Goal: Information Seeking & Learning: Learn about a topic

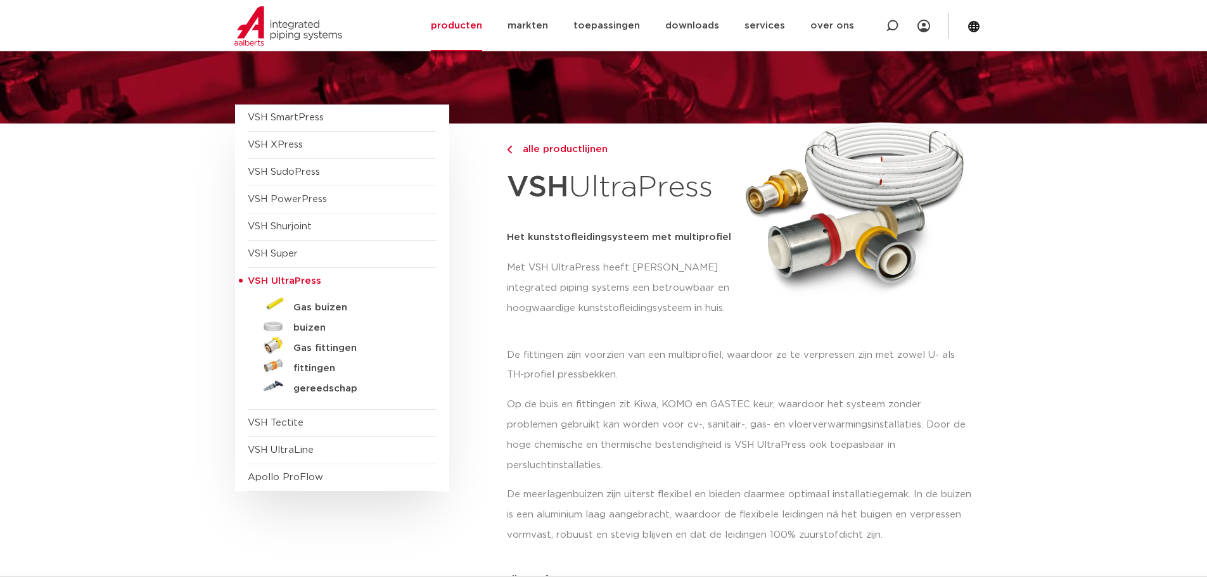
scroll to position [127, 0]
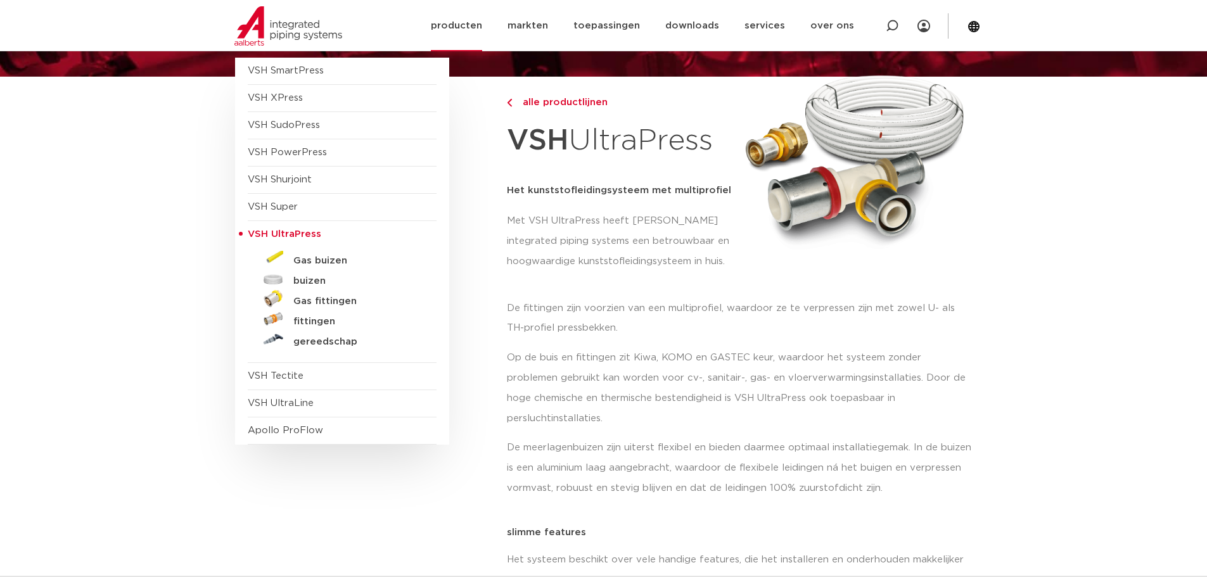
click at [468, 25] on link "producten" at bounding box center [456, 25] width 51 height 51
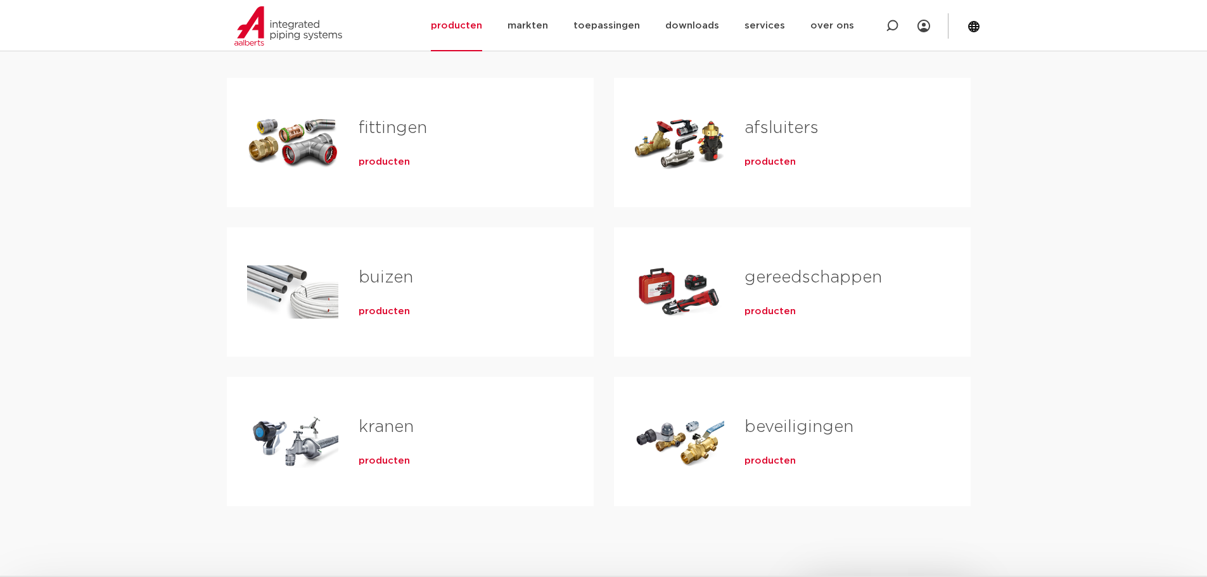
scroll to position [253, 0]
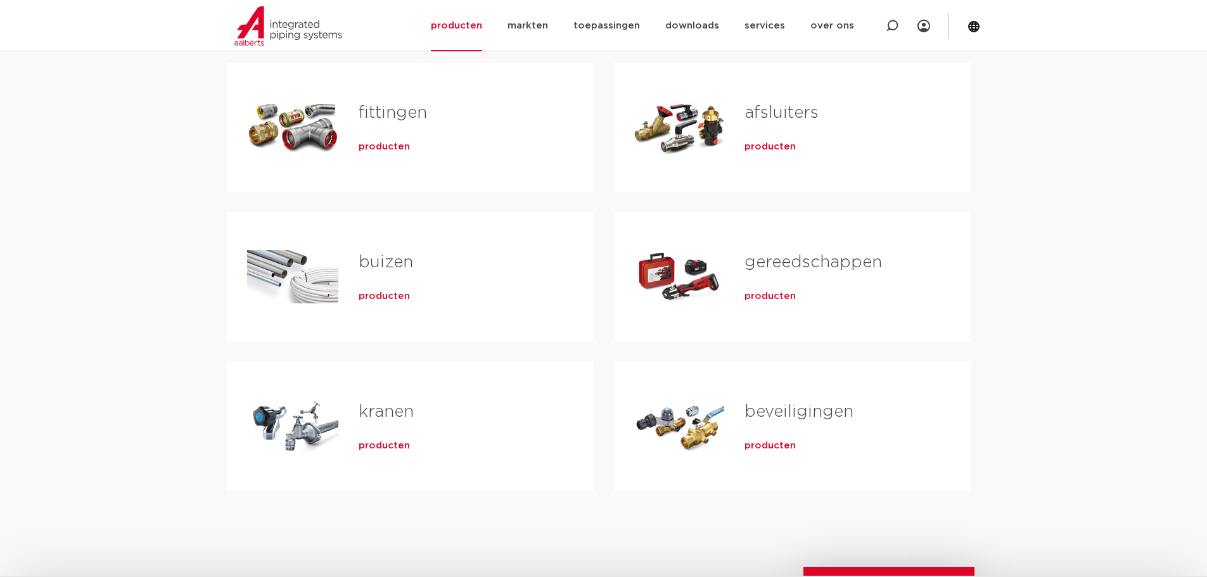
click at [355, 127] on div "fittingen producten" at bounding box center [455, 127] width 235 height 89
click at [367, 148] on span "producten" at bounding box center [384, 147] width 51 height 13
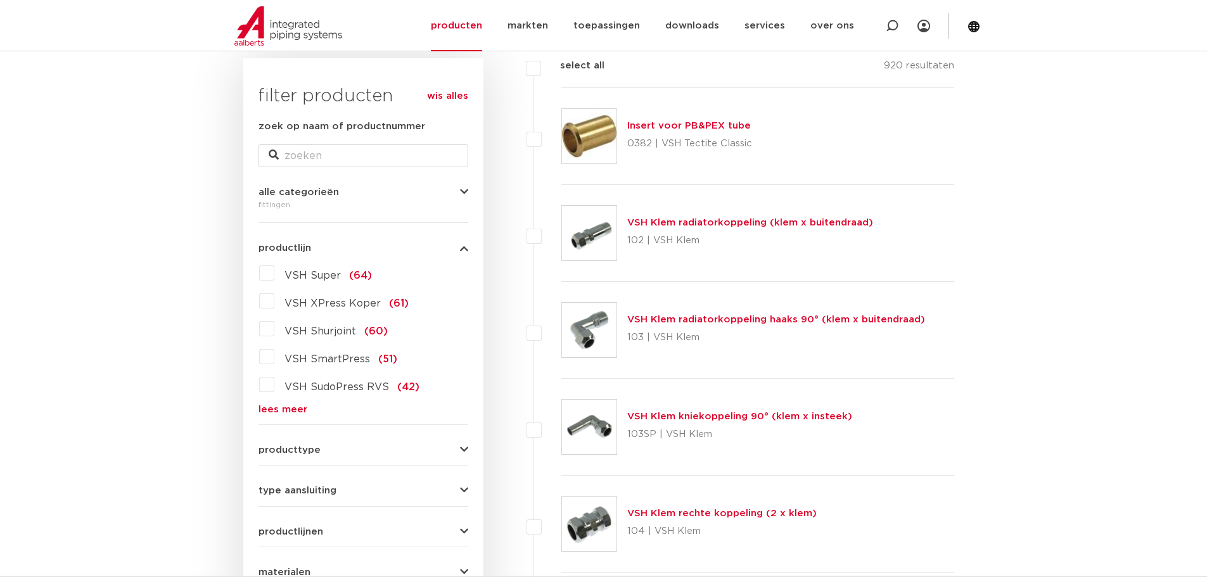
scroll to position [190, 0]
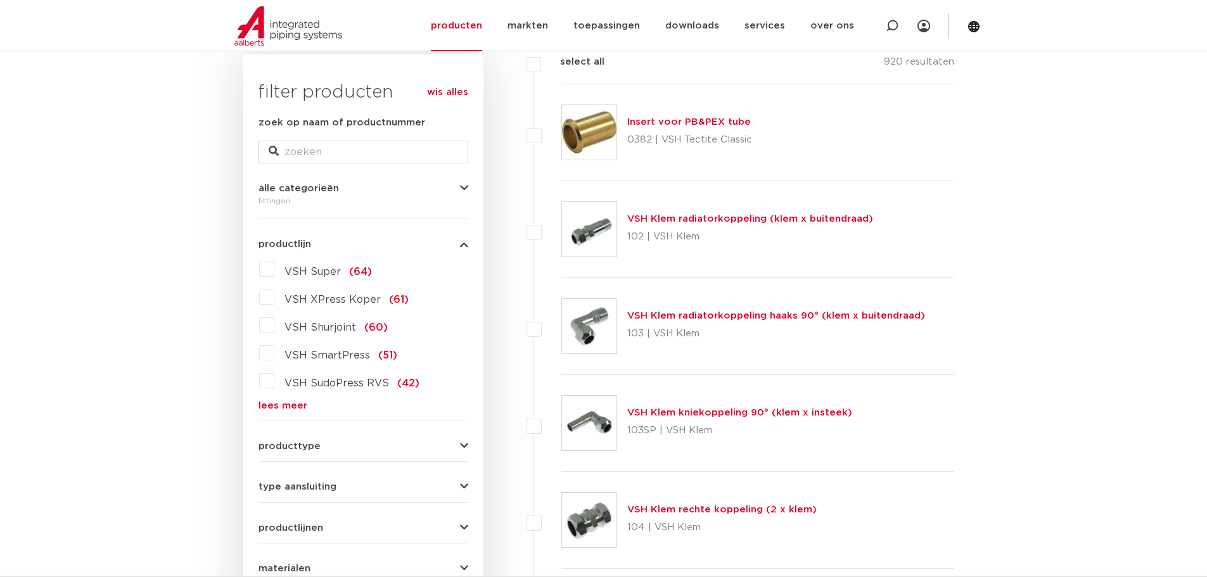
click at [284, 402] on link "lees meer" at bounding box center [363, 406] width 210 height 10
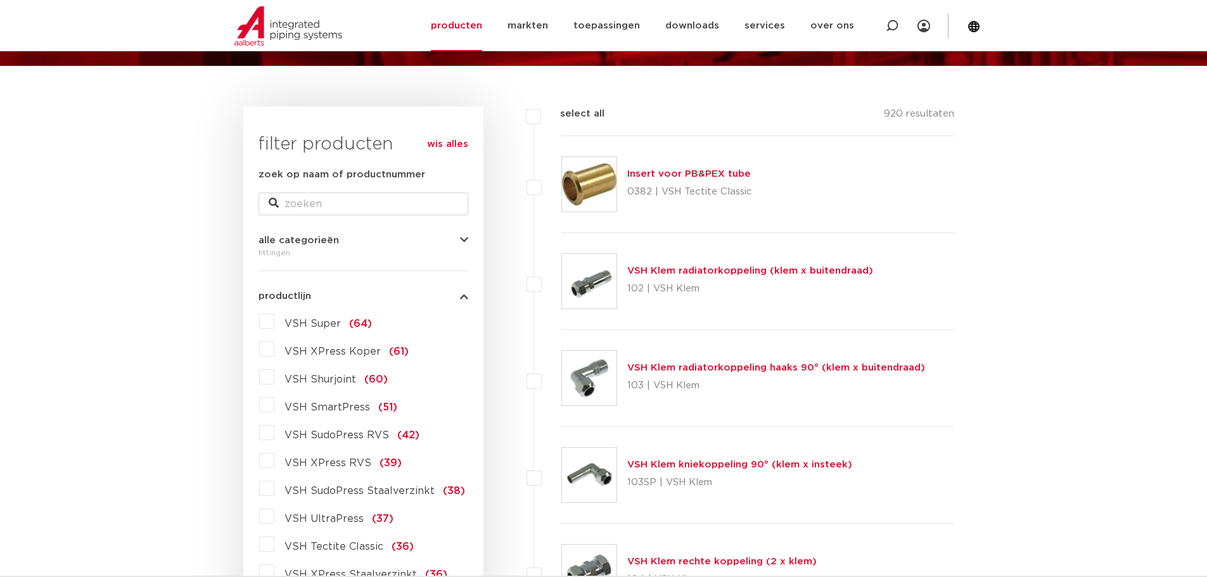
scroll to position [127, 0]
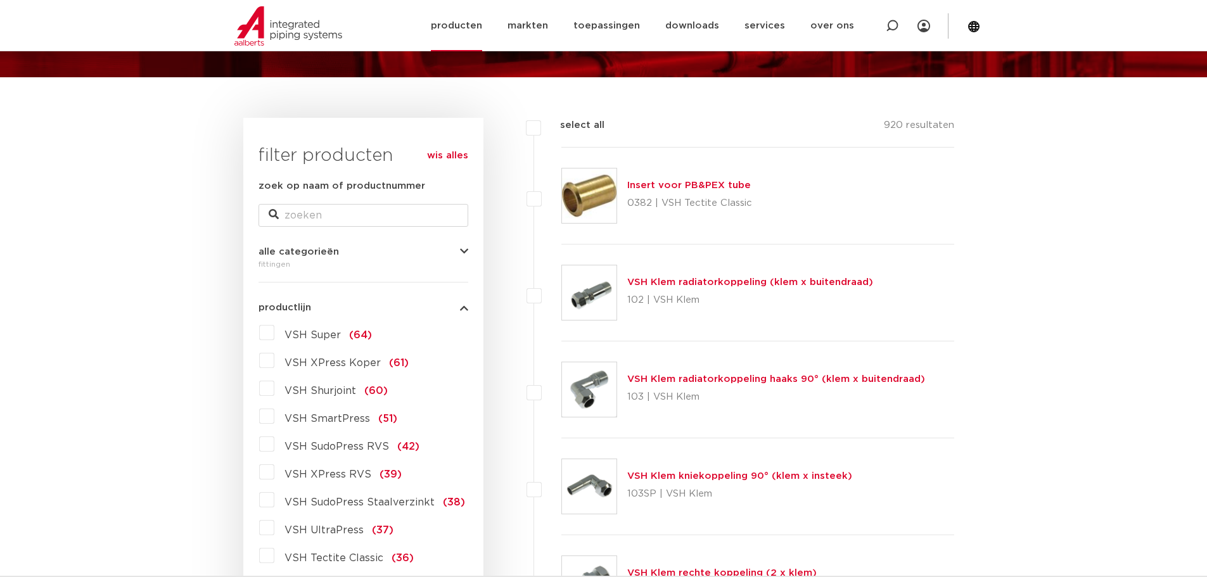
click at [460, 30] on link "producten" at bounding box center [456, 25] width 51 height 51
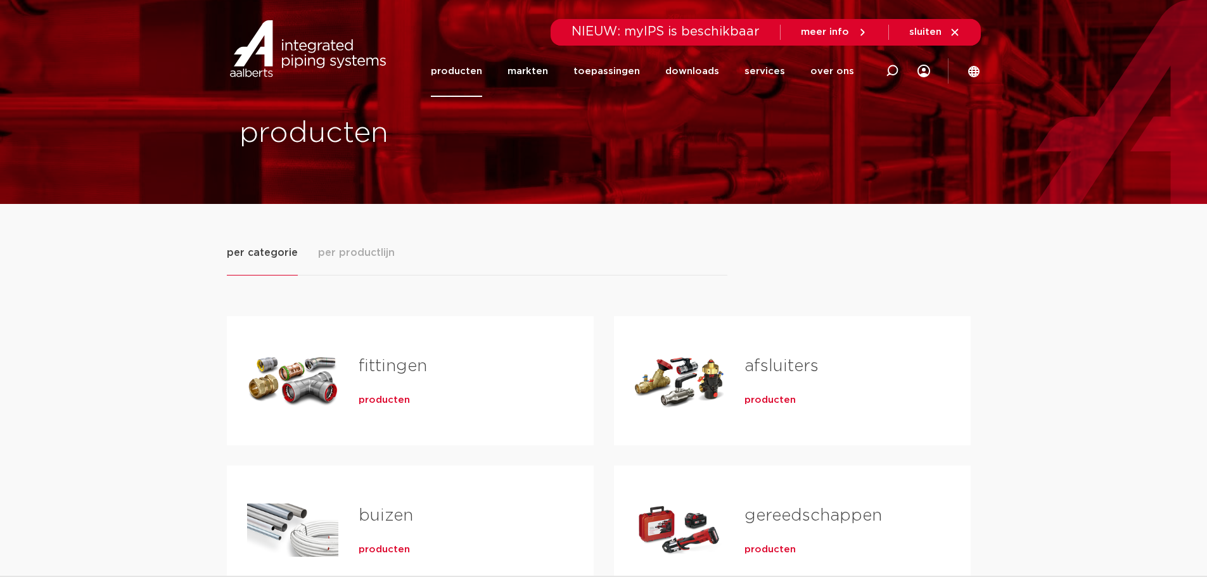
click at [379, 377] on h2 "fittingen" at bounding box center [456, 369] width 194 height 29
click at [385, 369] on link "fittingen" at bounding box center [393, 366] width 68 height 16
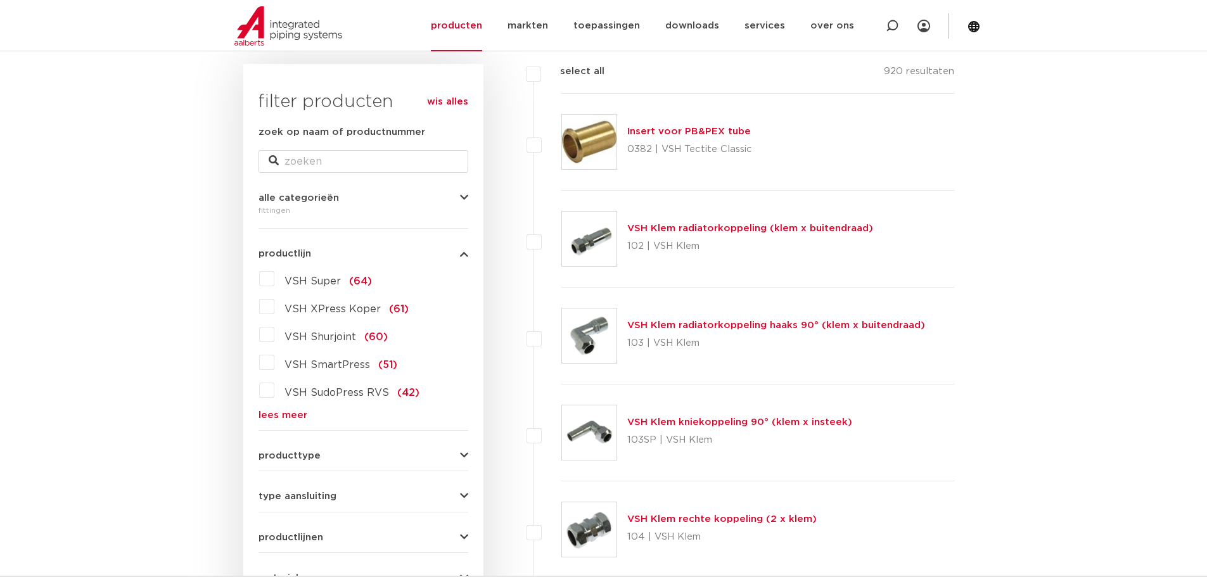
scroll to position [127, 0]
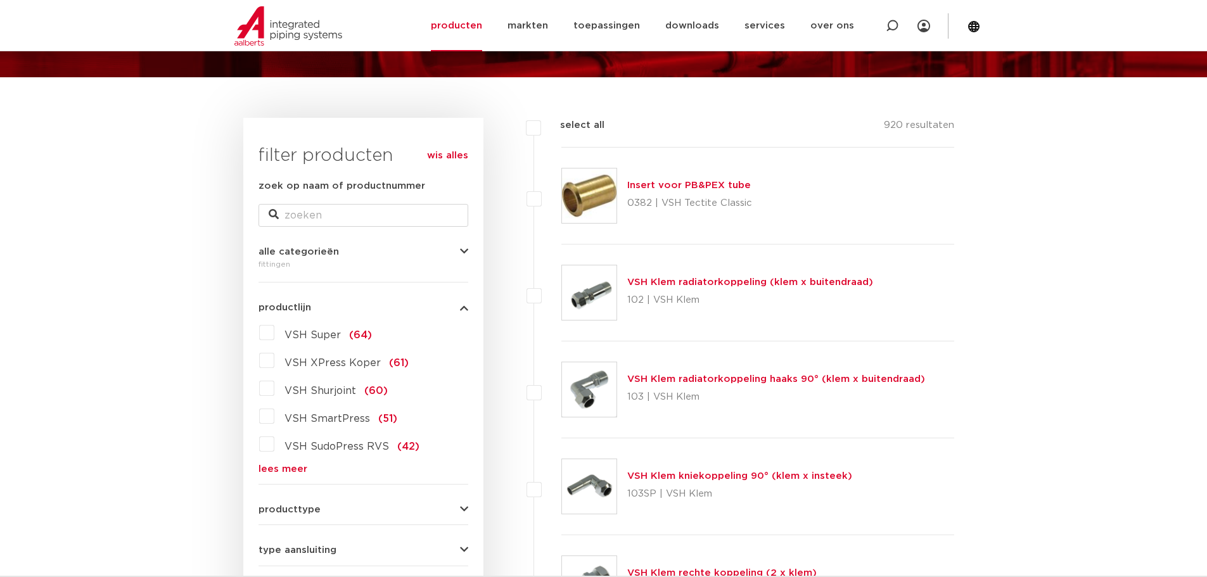
click at [287, 473] on link "lees meer" at bounding box center [363, 469] width 210 height 10
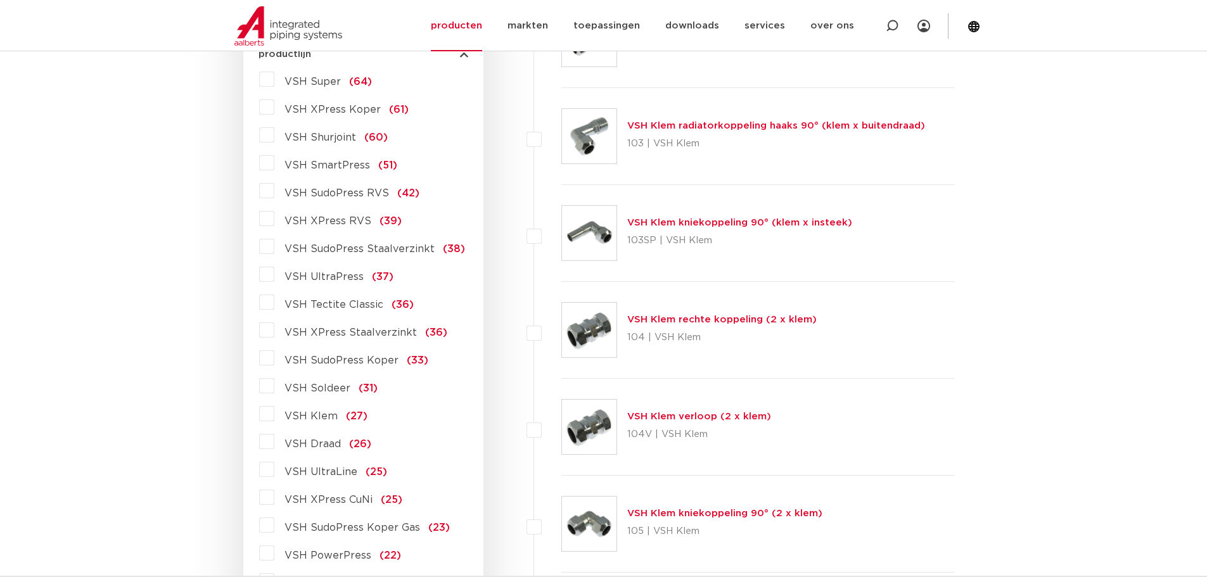
scroll to position [443, 0]
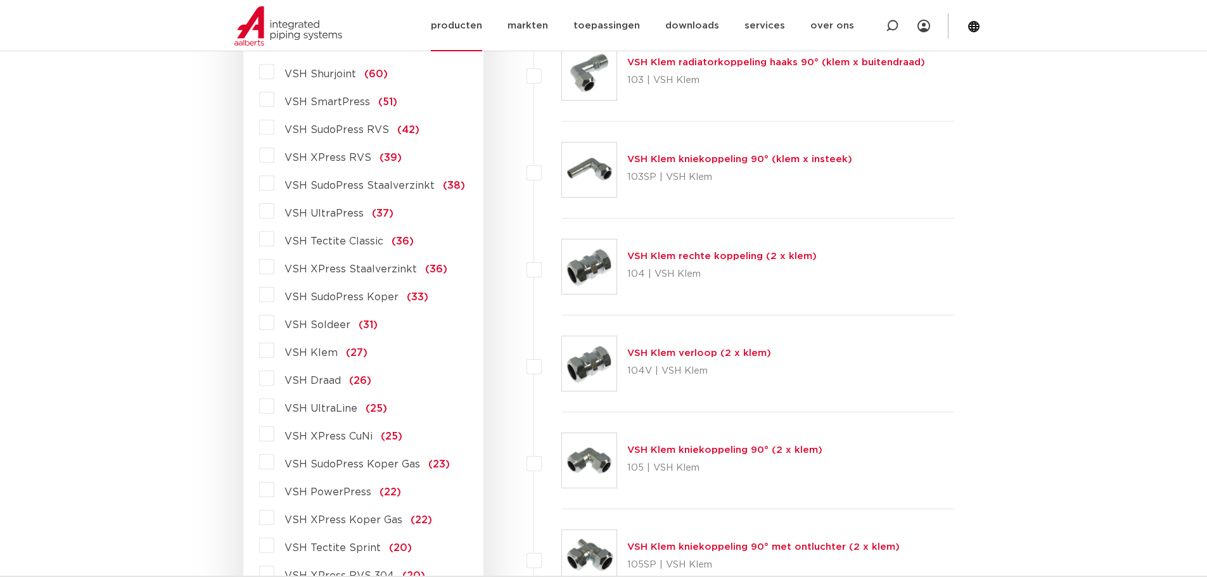
click at [285, 27] on img at bounding box center [288, 25] width 108 height 39
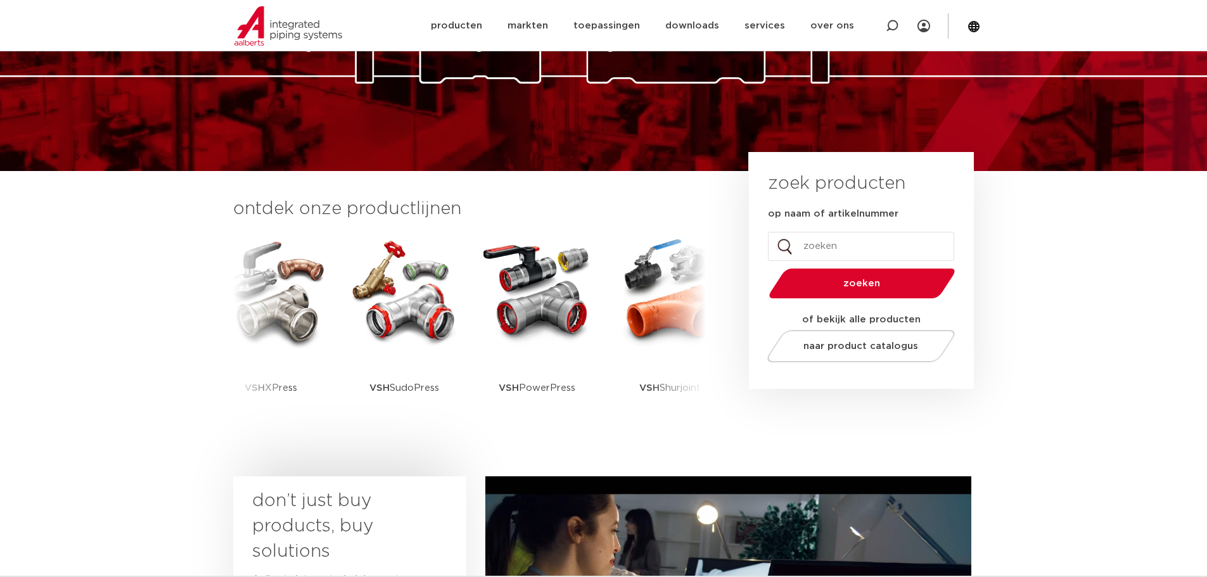
scroll to position [317, 0]
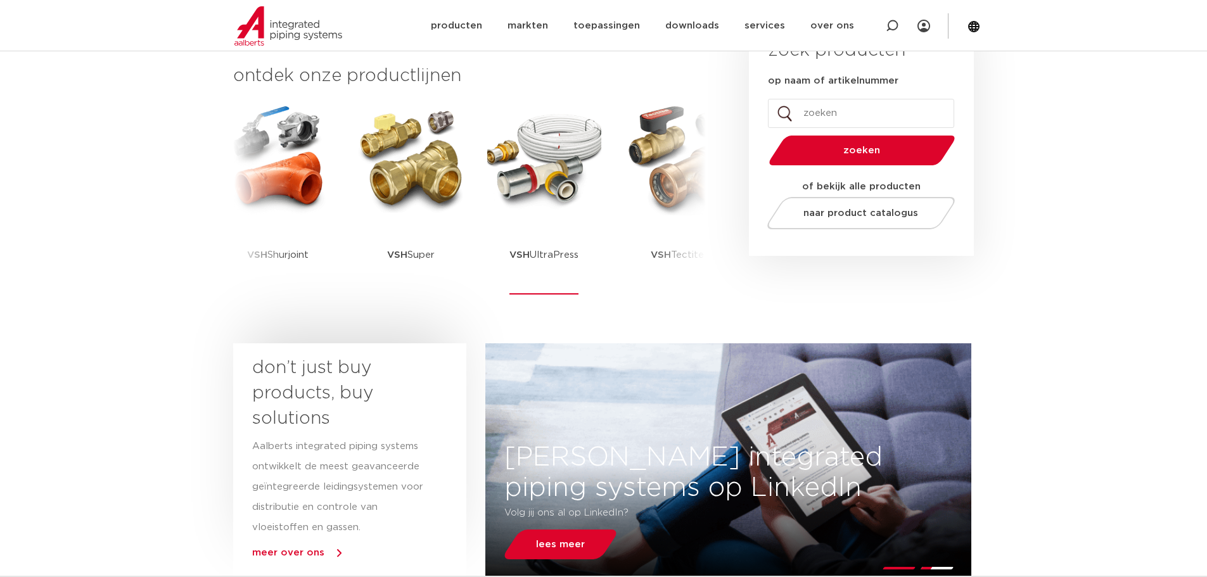
click at [534, 253] on p "VSH UltraPress" at bounding box center [543, 254] width 69 height 79
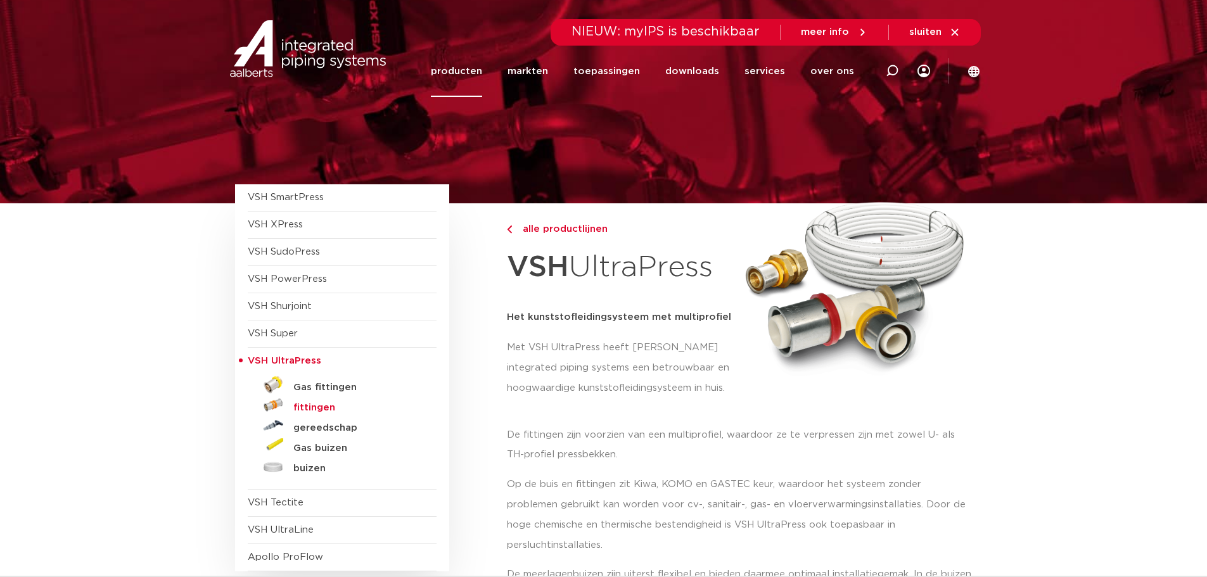
click at [309, 412] on h5 "fittingen" at bounding box center [355, 407] width 125 height 11
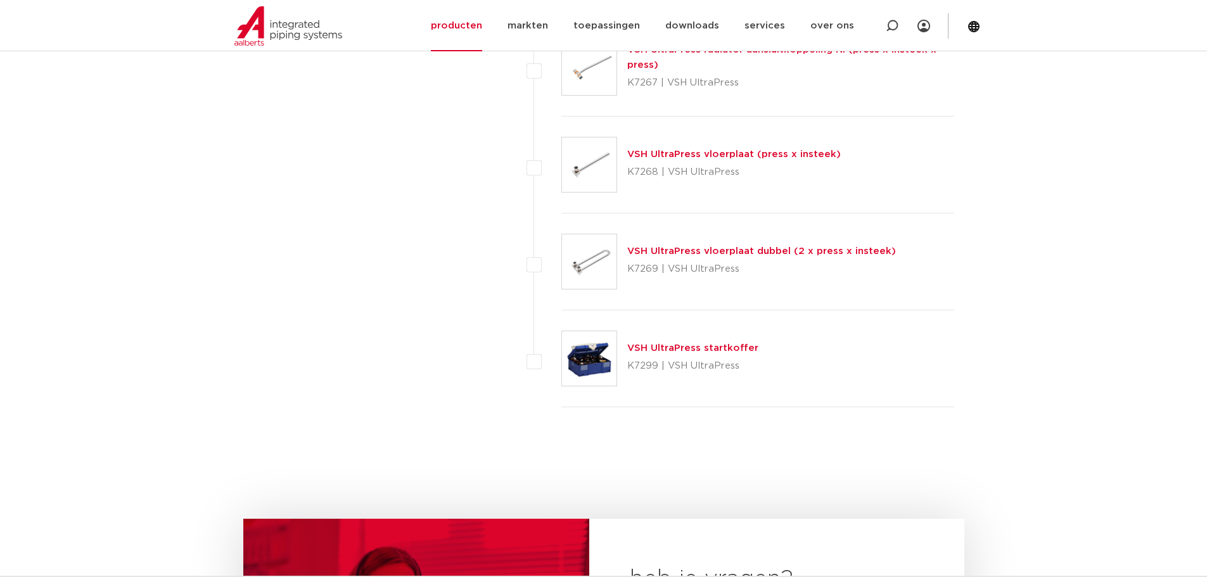
scroll to position [3484, 0]
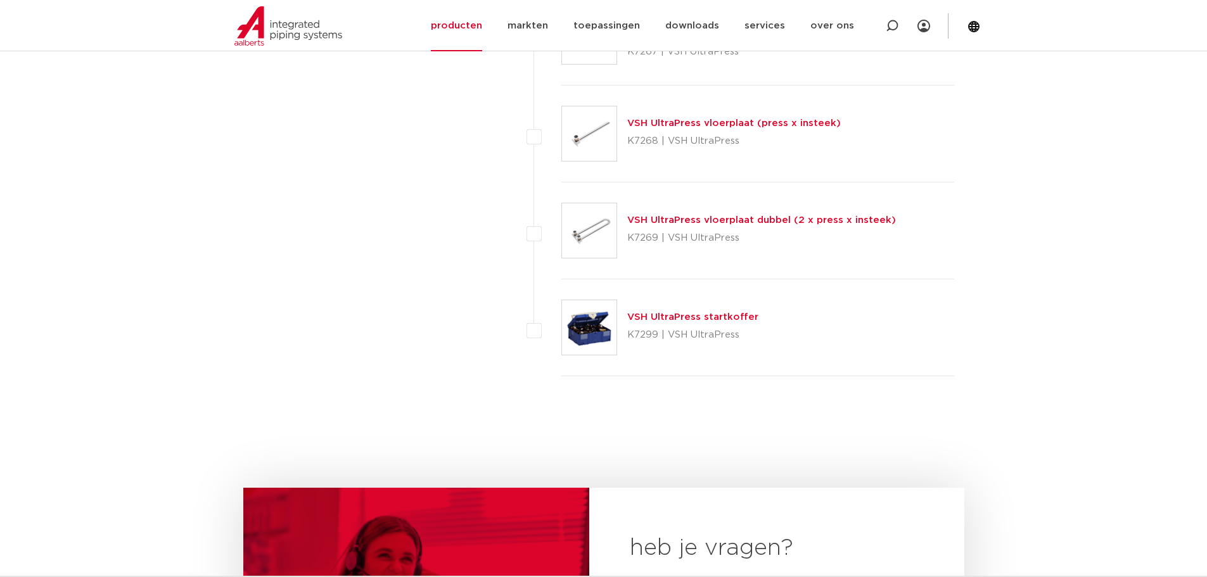
click at [591, 332] on img at bounding box center [589, 327] width 54 height 54
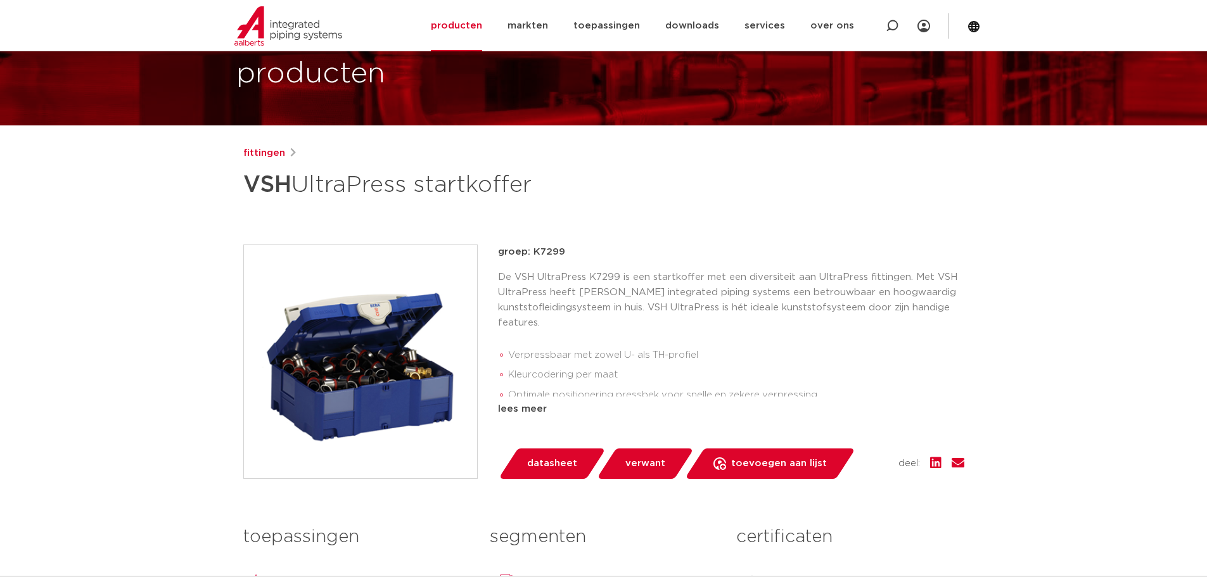
scroll to position [190, 0]
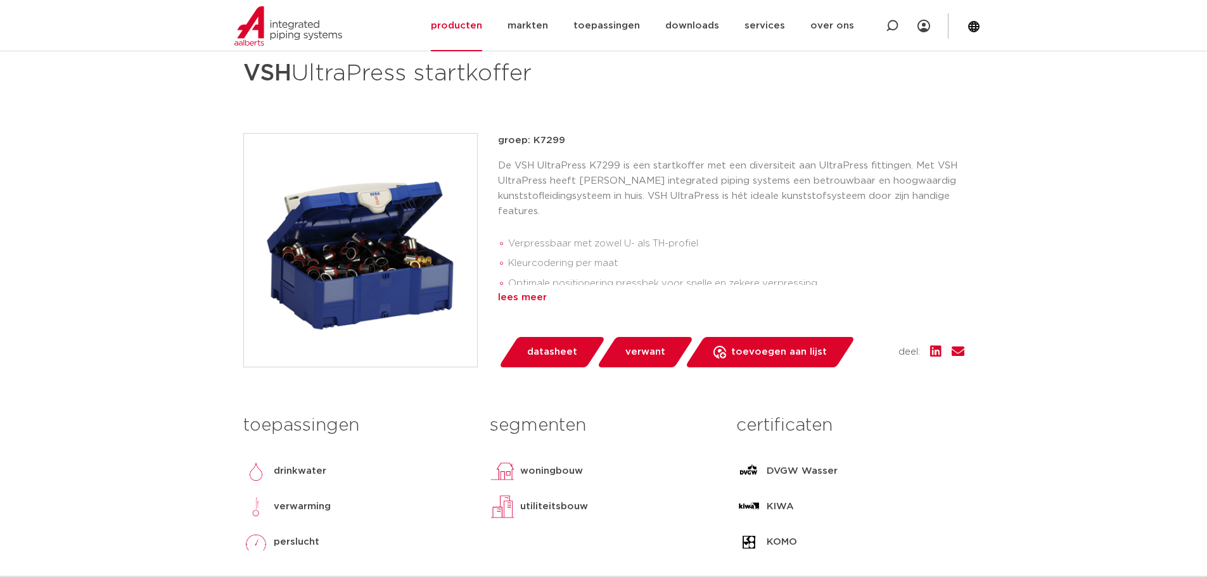
click at [532, 298] on div "lees meer" at bounding box center [731, 297] width 466 height 15
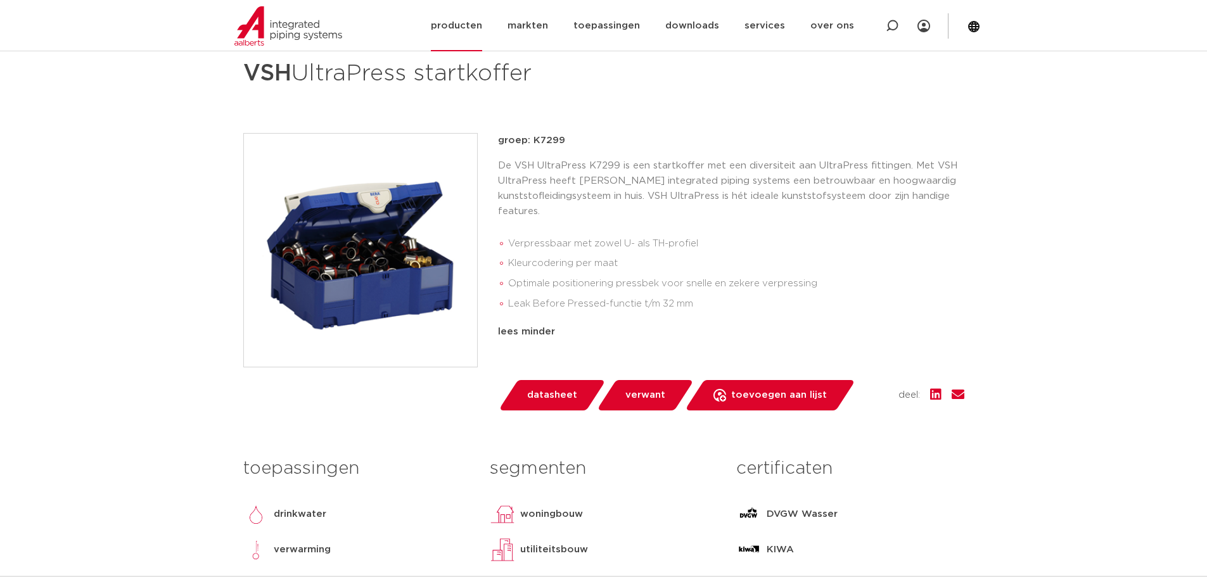
click at [482, 23] on link "producten" at bounding box center [456, 25] width 51 height 51
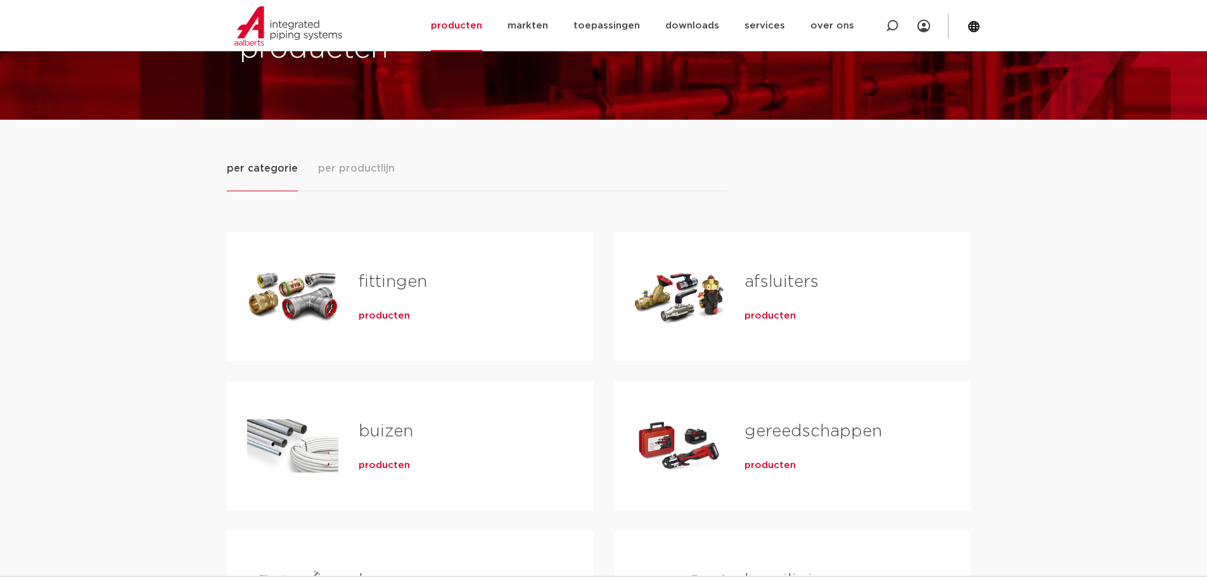
scroll to position [127, 0]
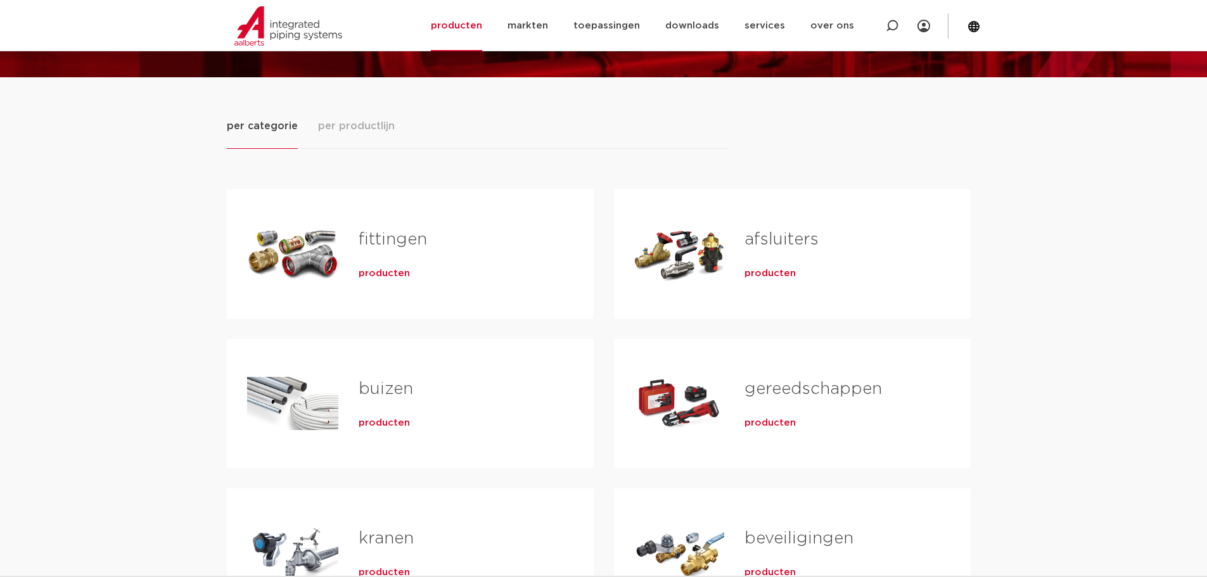
click at [801, 386] on link "gereedschappen" at bounding box center [812, 389] width 137 height 16
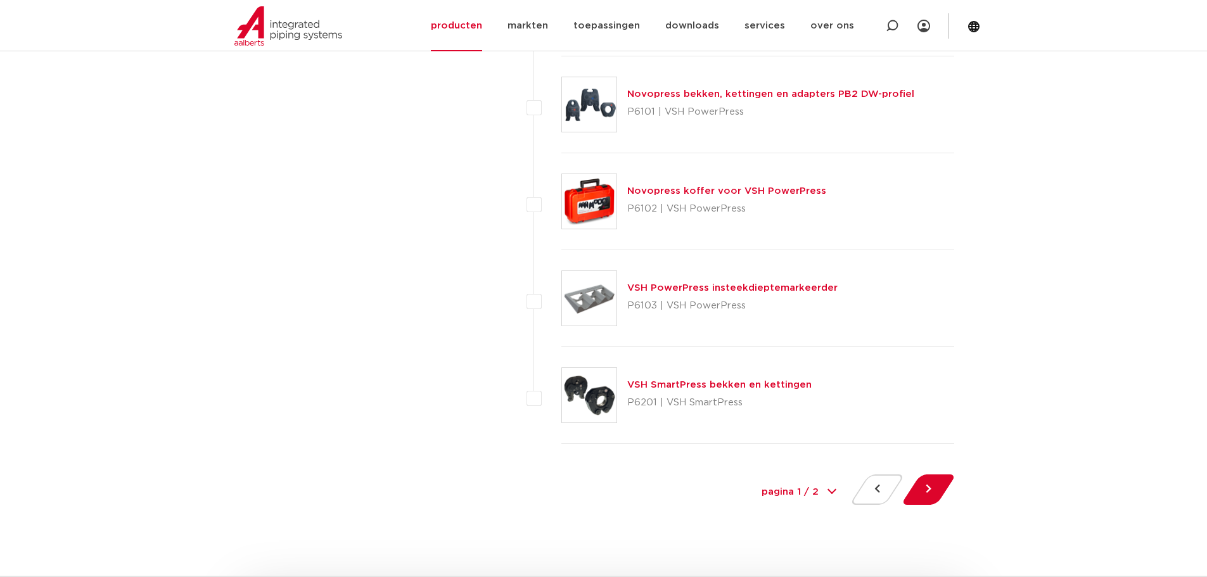
scroll to position [5765, 0]
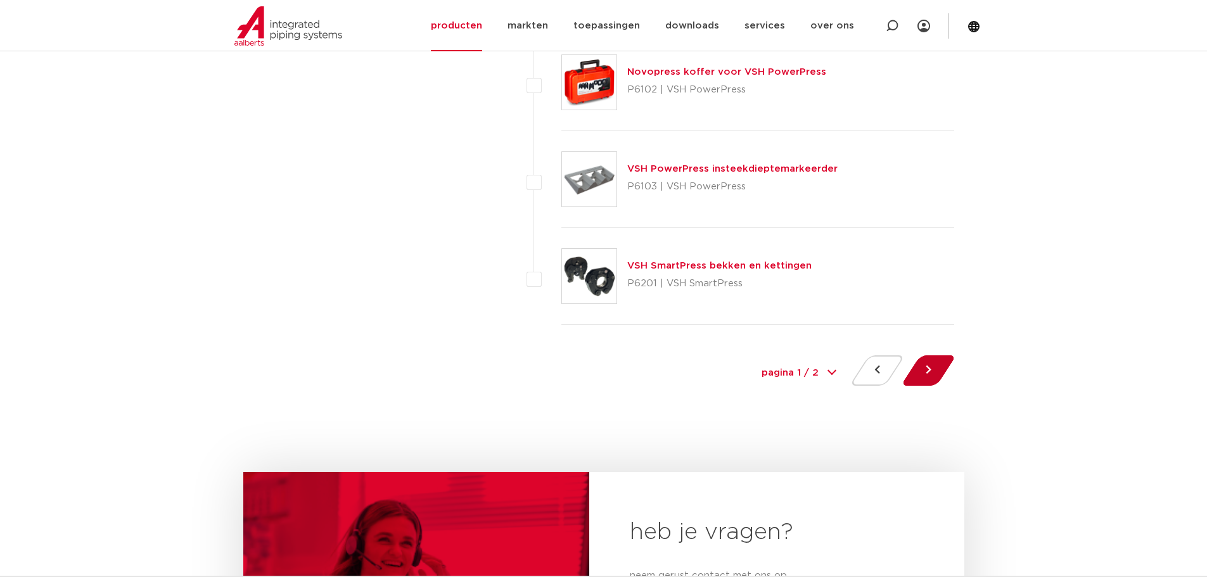
click at [933, 369] on button at bounding box center [928, 370] width 36 height 30
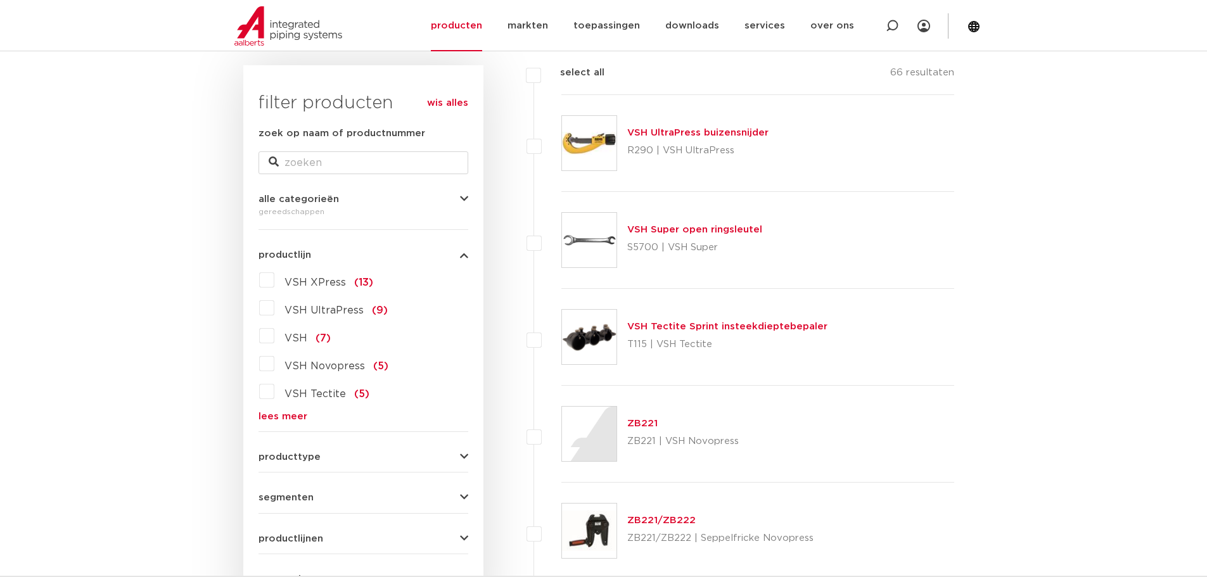
scroll to position [127, 0]
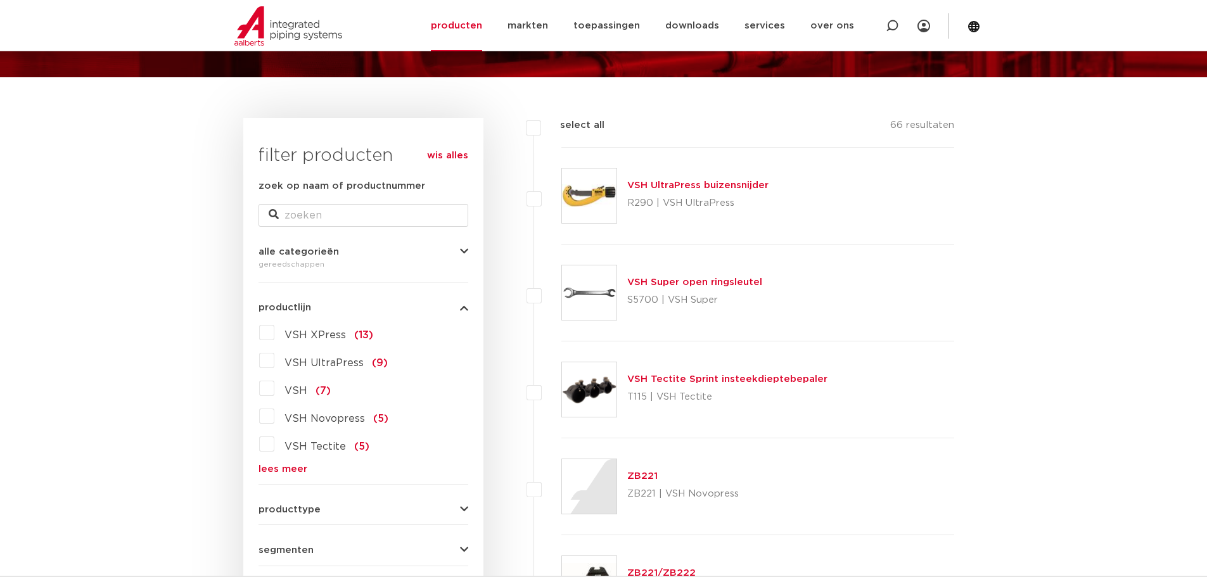
click at [274, 364] on label "VSH UltraPress (9)" at bounding box center [330, 360] width 113 height 20
click at [0, 0] on input "VSH UltraPress (9)" at bounding box center [0, 0] width 0 height 0
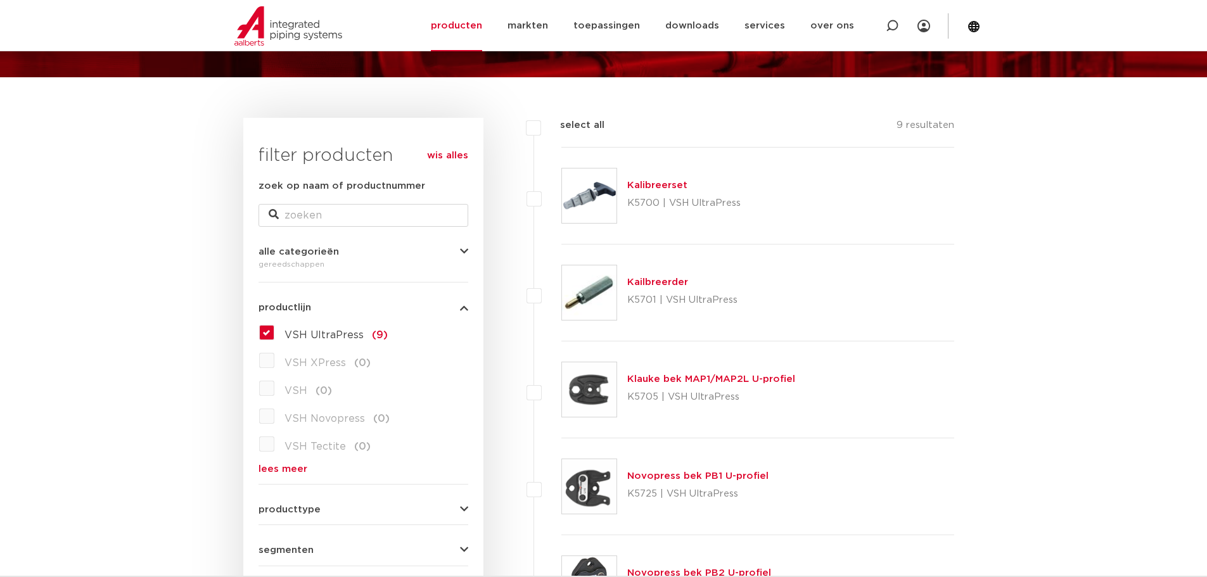
click at [725, 378] on link "Klauke bek MAP1/MAP2L U-profiel" at bounding box center [711, 379] width 168 height 10
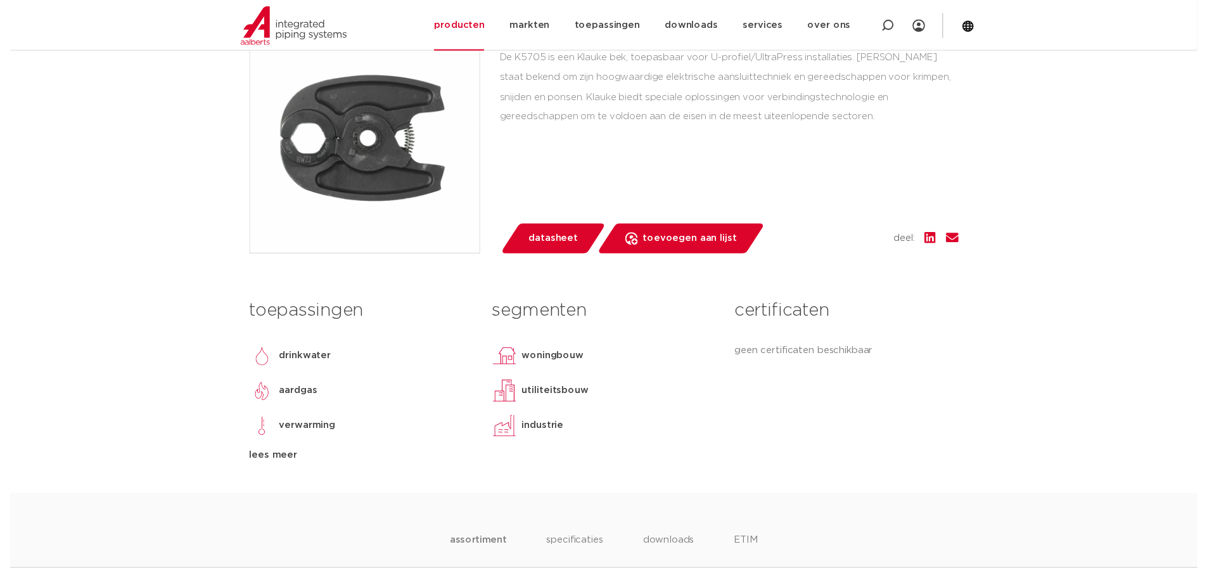
scroll to position [317, 0]
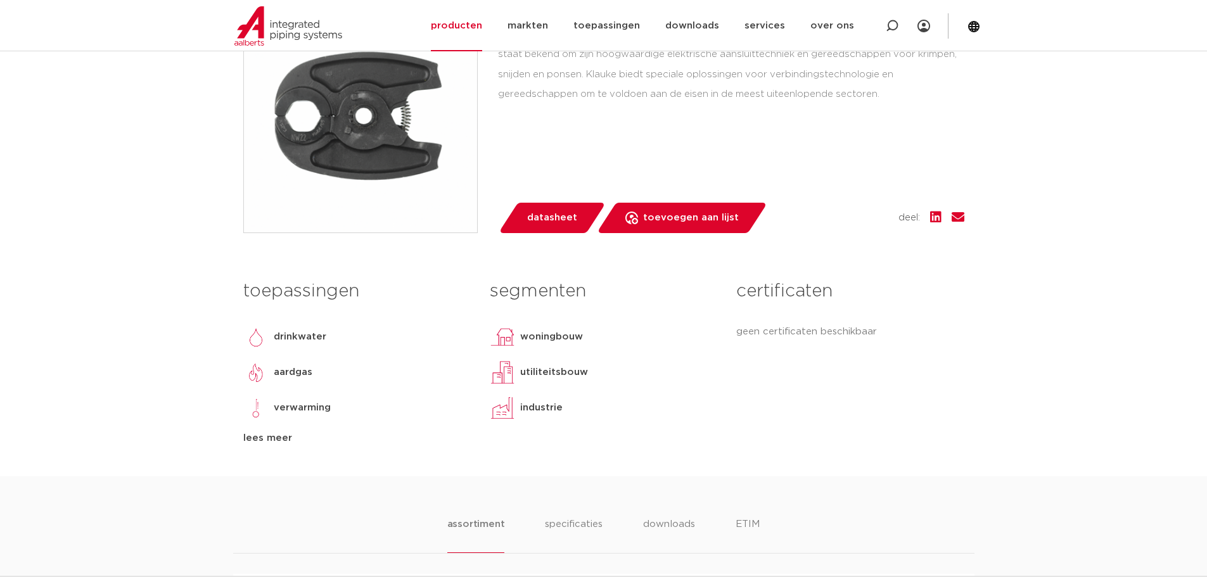
click at [554, 222] on span "datasheet" at bounding box center [552, 218] width 50 height 20
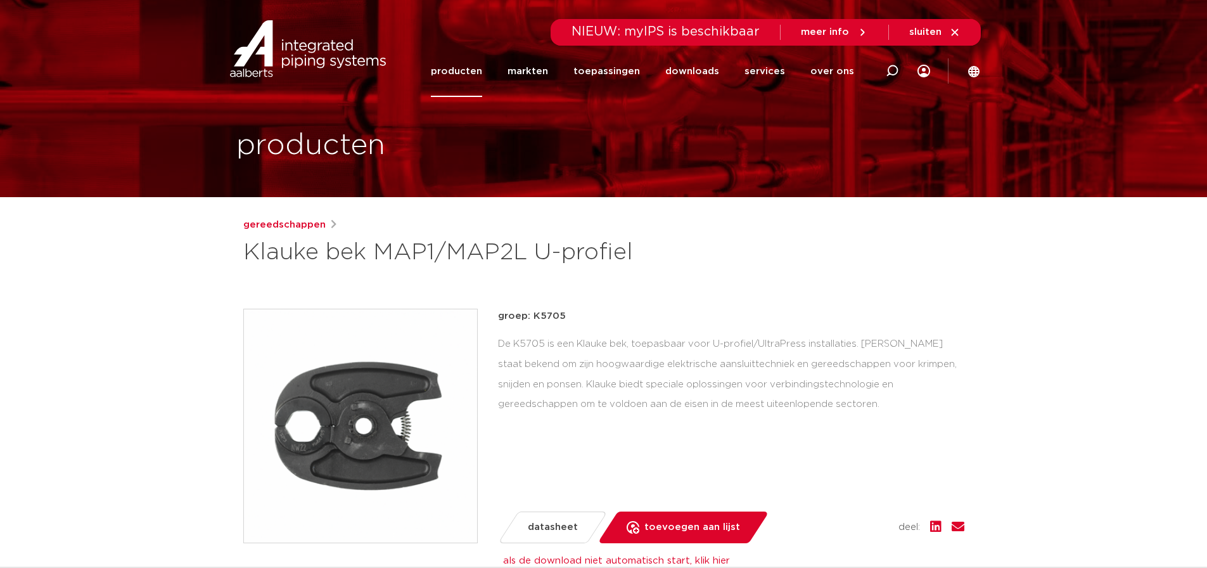
scroll to position [0, 0]
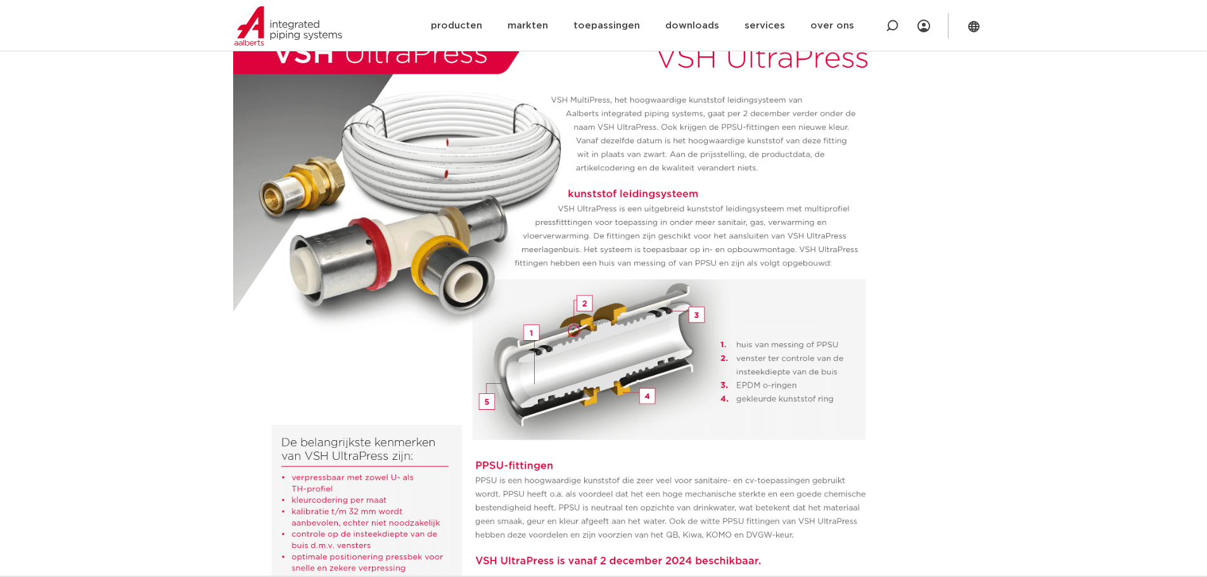
scroll to position [190, 0]
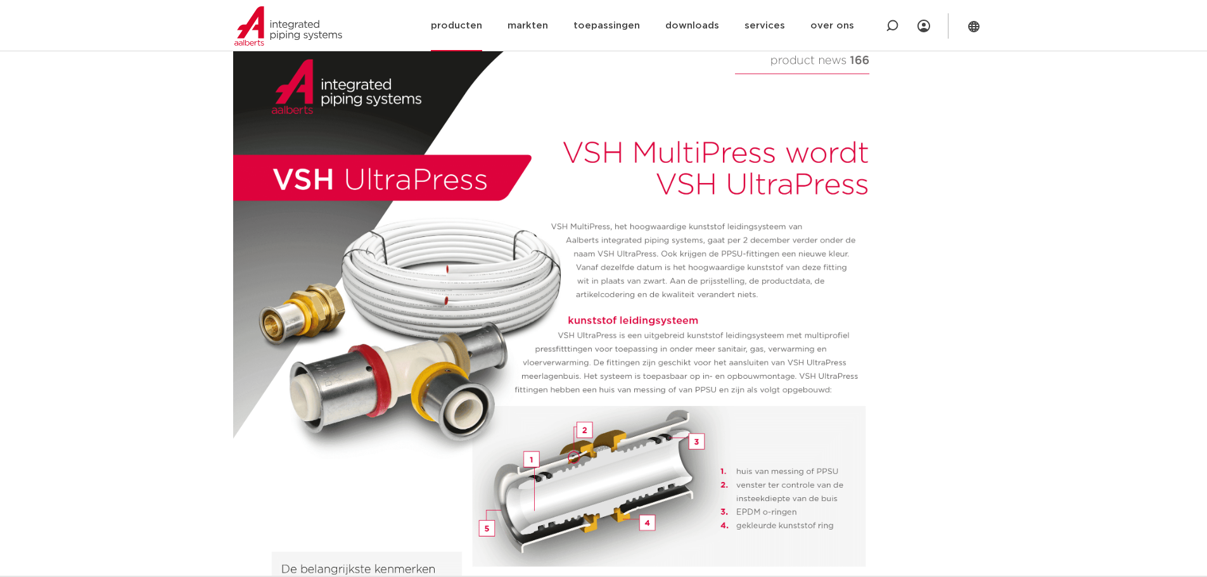
click at [457, 27] on link "producten" at bounding box center [456, 25] width 51 height 51
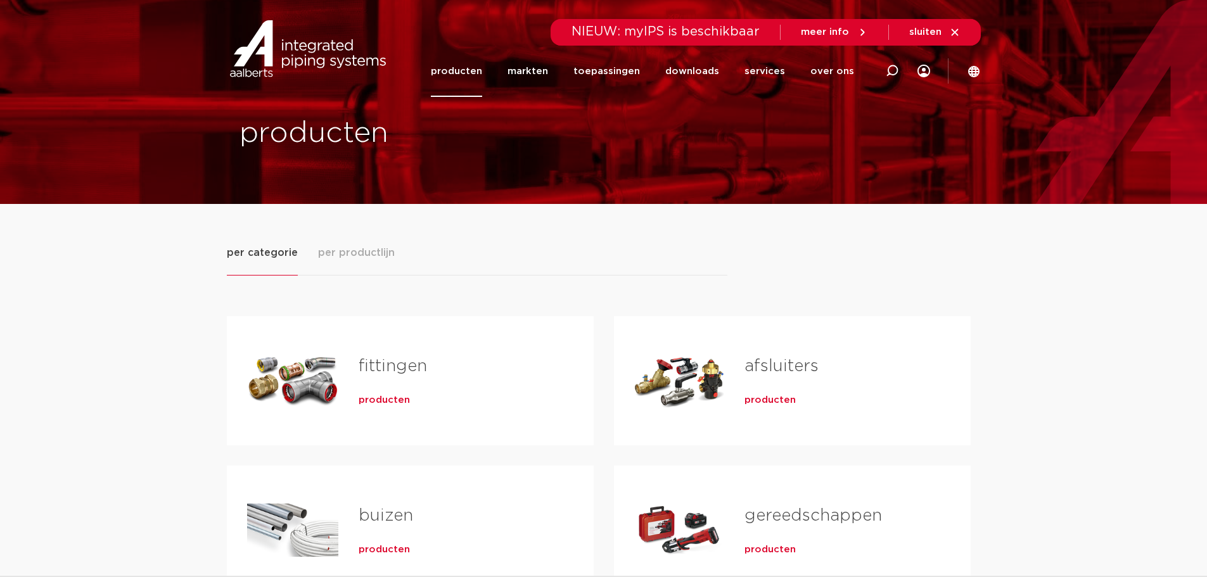
click at [323, 369] on div "Tabs. Open items met enter of spatie, sluit af met escape en navigeer met de pi…" at bounding box center [292, 380] width 91 height 89
click at [365, 402] on span "producten" at bounding box center [384, 400] width 51 height 13
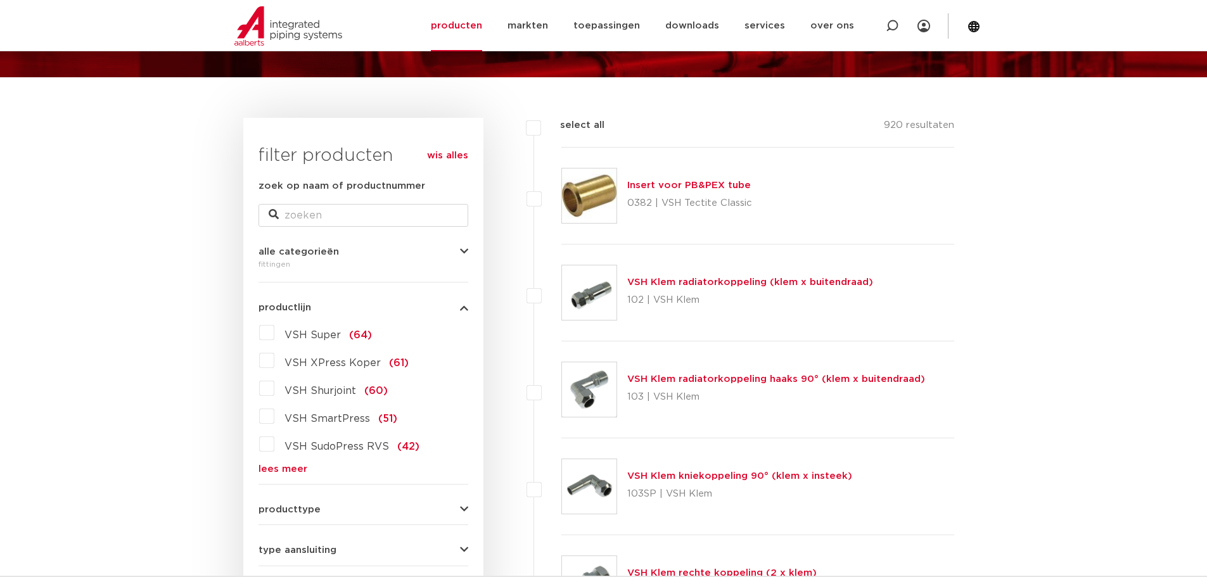
scroll to position [190, 0]
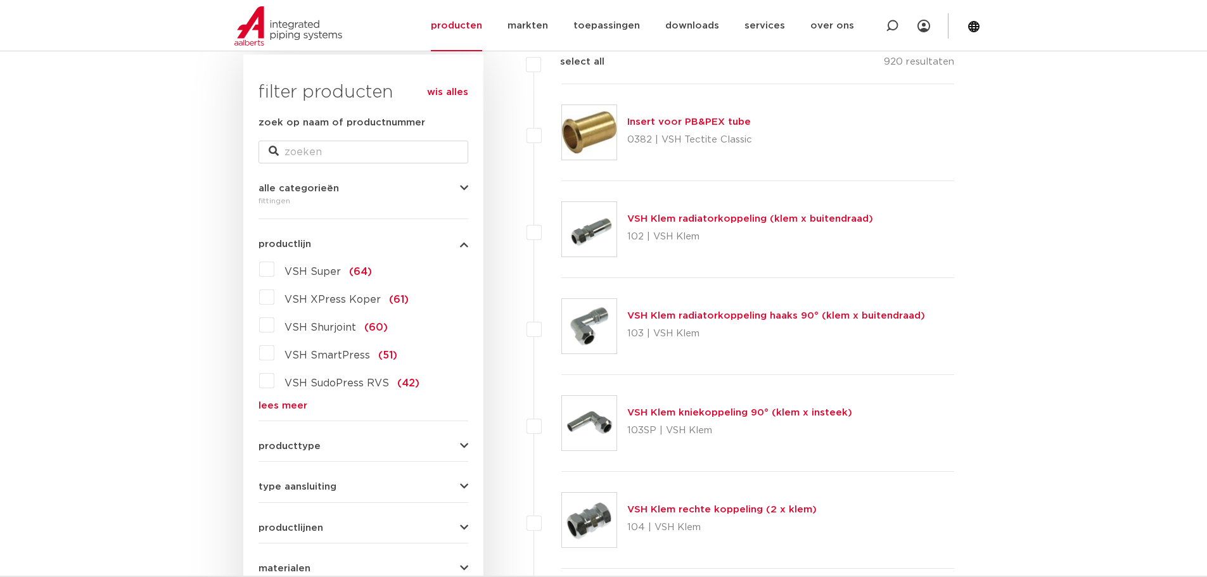
click at [276, 408] on link "lees meer" at bounding box center [363, 406] width 210 height 10
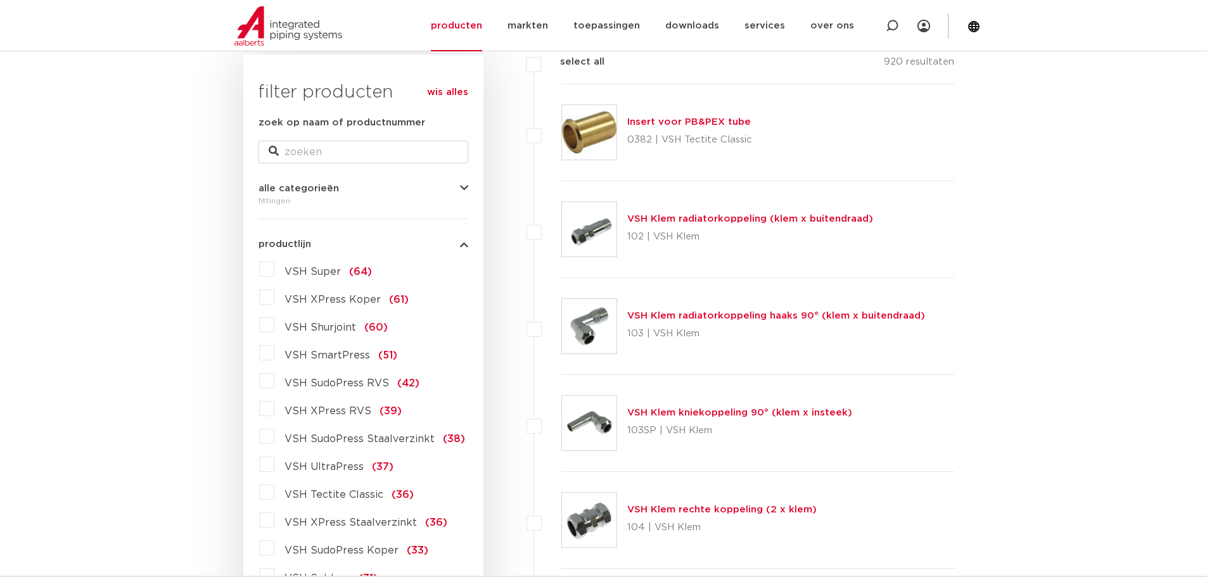
click at [274, 464] on label "VSH UltraPress (37)" at bounding box center [333, 464] width 119 height 20
click at [0, 0] on input "VSH UltraPress (37)" at bounding box center [0, 0] width 0 height 0
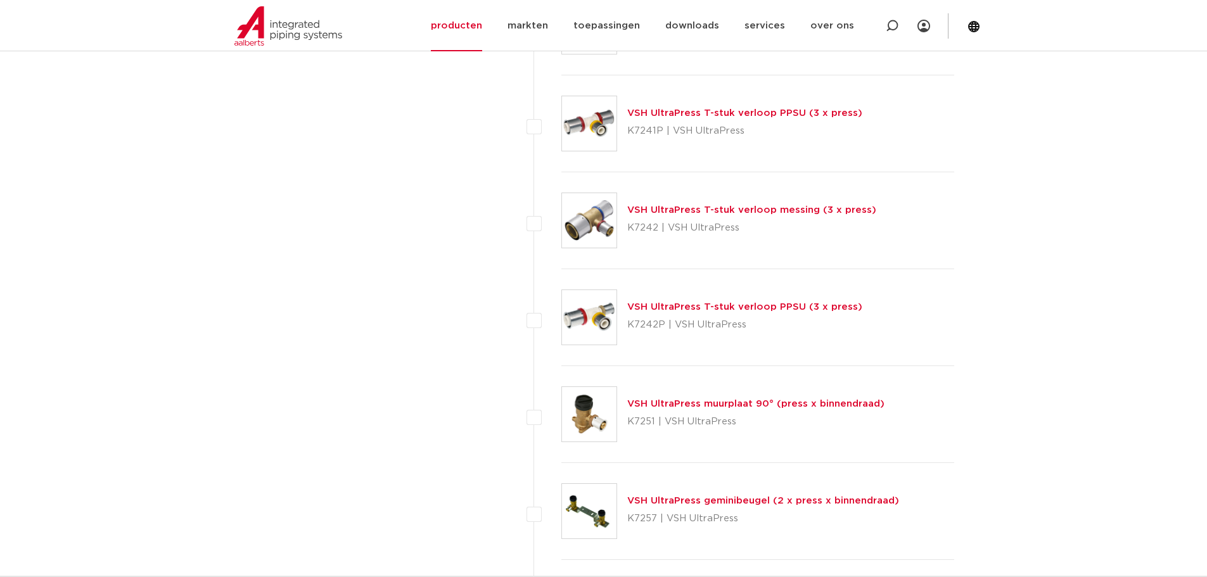
scroll to position [2281, 0]
